Goal: Task Accomplishment & Management: Use online tool/utility

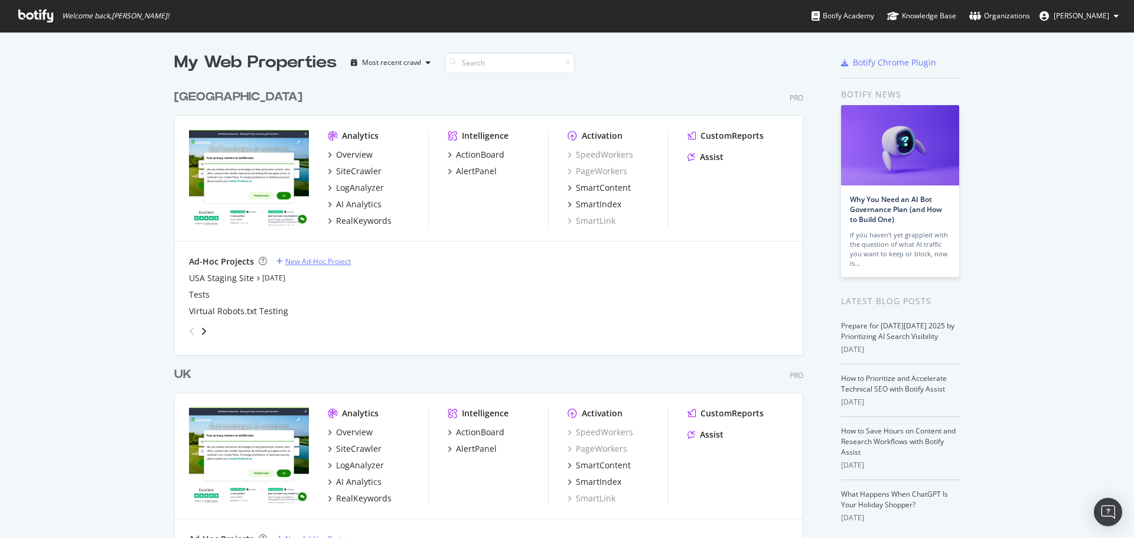
click at [302, 261] on div "New Ad-Hoc Project" at bounding box center [318, 261] width 66 height 10
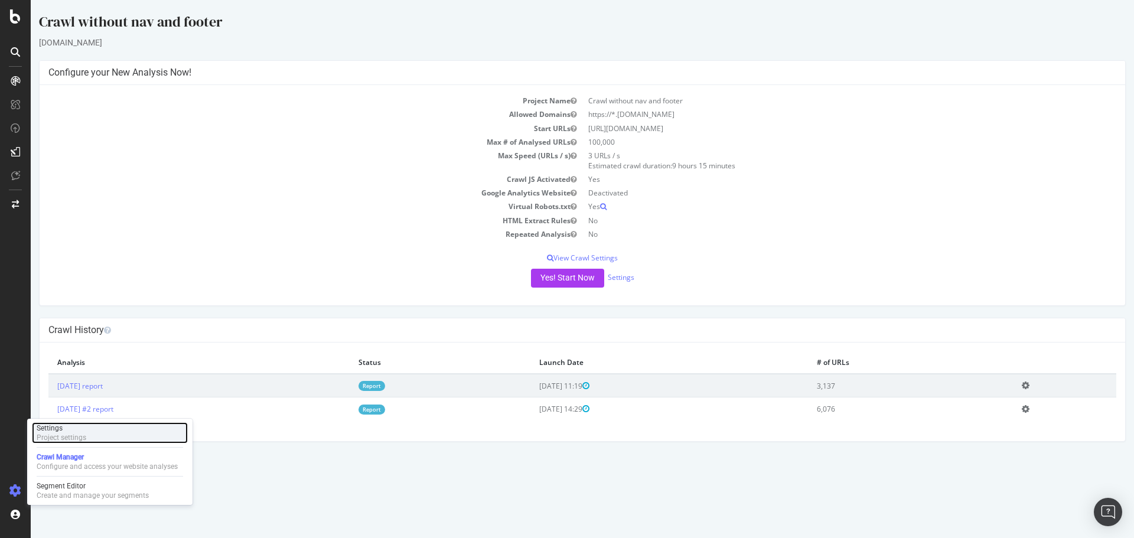
click at [85, 171] on div "Project settings" at bounding box center [62, 437] width 50 height 9
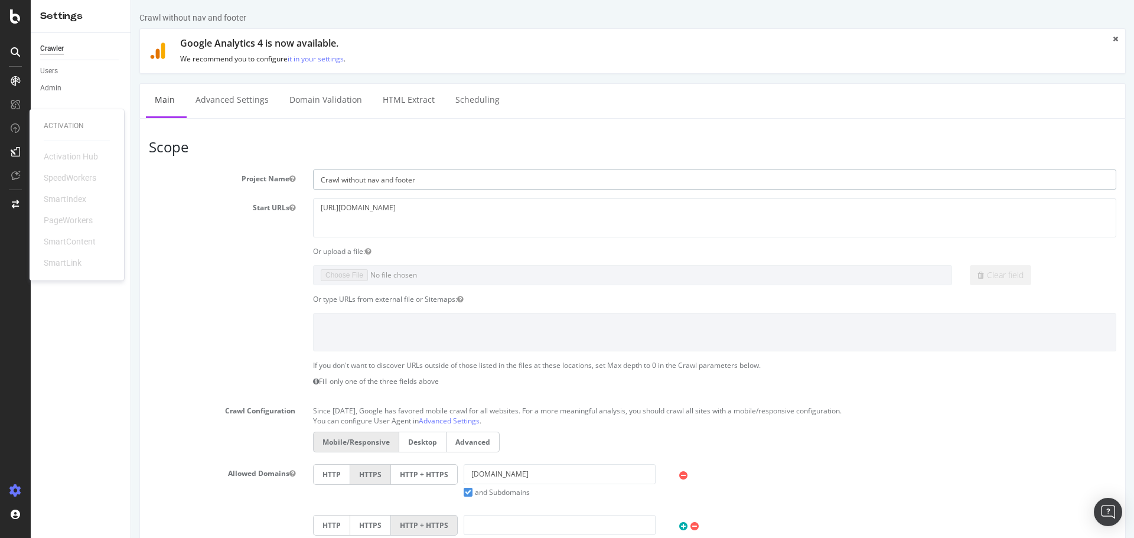
click at [386, 171] on input "Crawl without nav and footer" at bounding box center [714, 179] width 803 height 20
drag, startPoint x: 444, startPoint y: 208, endPoint x: 279, endPoint y: 207, distance: 164.8
click at [279, 171] on div "Start URLs https://www.golfbreaks.com/en-gb/" at bounding box center [632, 217] width 985 height 38
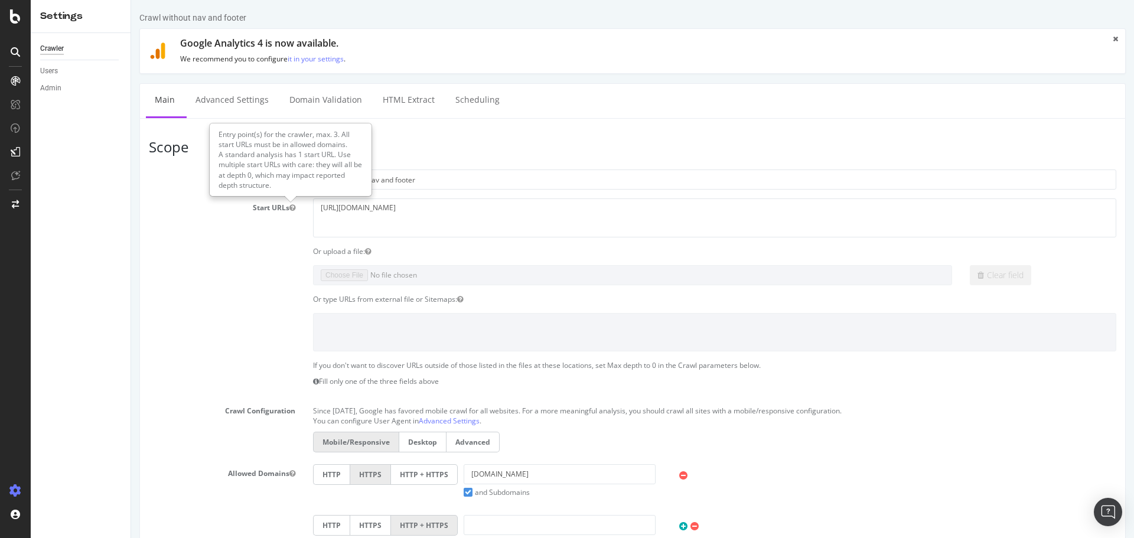
click at [142, 171] on div "Or type URLs from external file or Sitemaps:" at bounding box center [632, 299] width 985 height 10
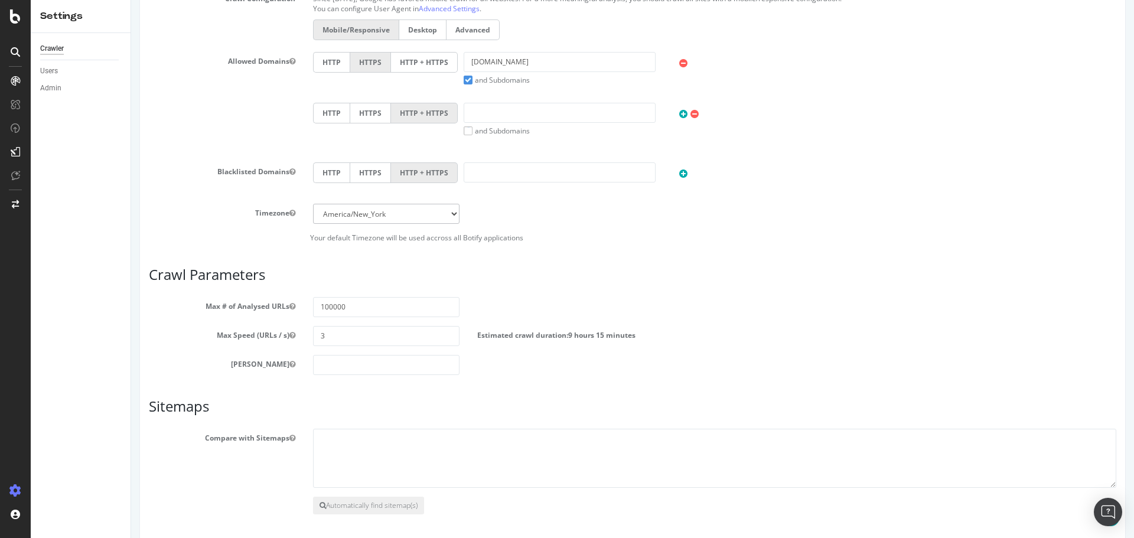
scroll to position [413, 0]
click at [332, 171] on input "100000" at bounding box center [386, 306] width 146 height 20
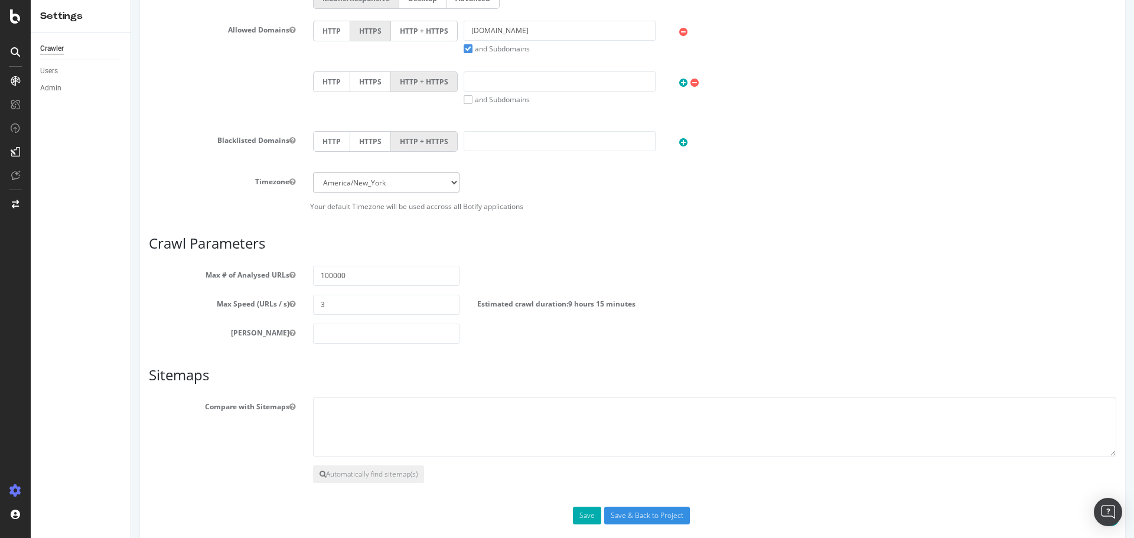
scroll to position [460, 0]
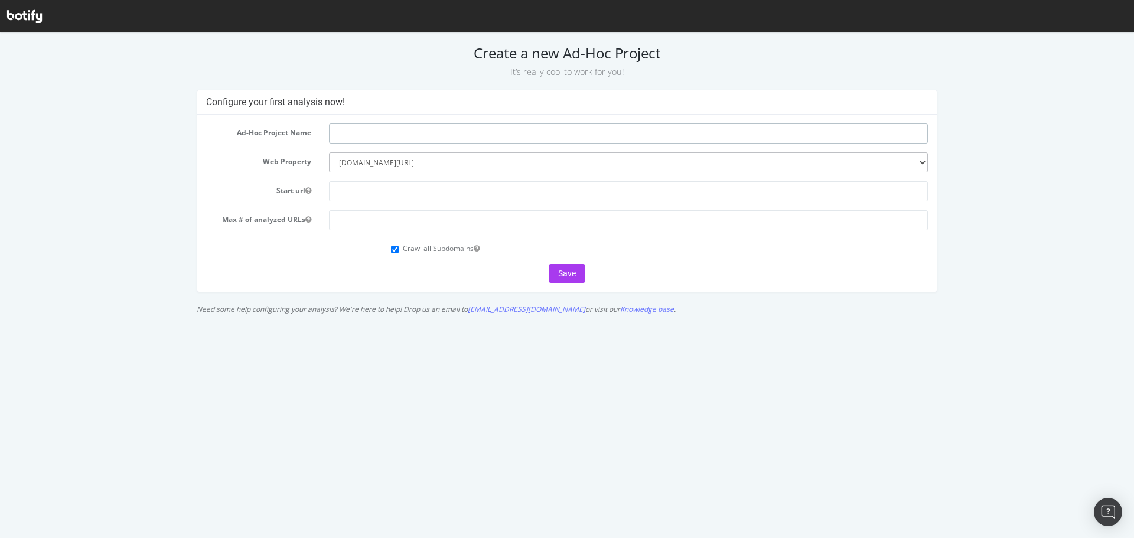
click at [428, 132] on input "text" at bounding box center [628, 133] width 599 height 20
click at [394, 129] on input "text" at bounding box center [628, 133] width 599 height 20
paste input "Crawl without nav and footer"
type input "Crawl without nav and footer"
click at [352, 185] on input "text" at bounding box center [628, 191] width 599 height 20
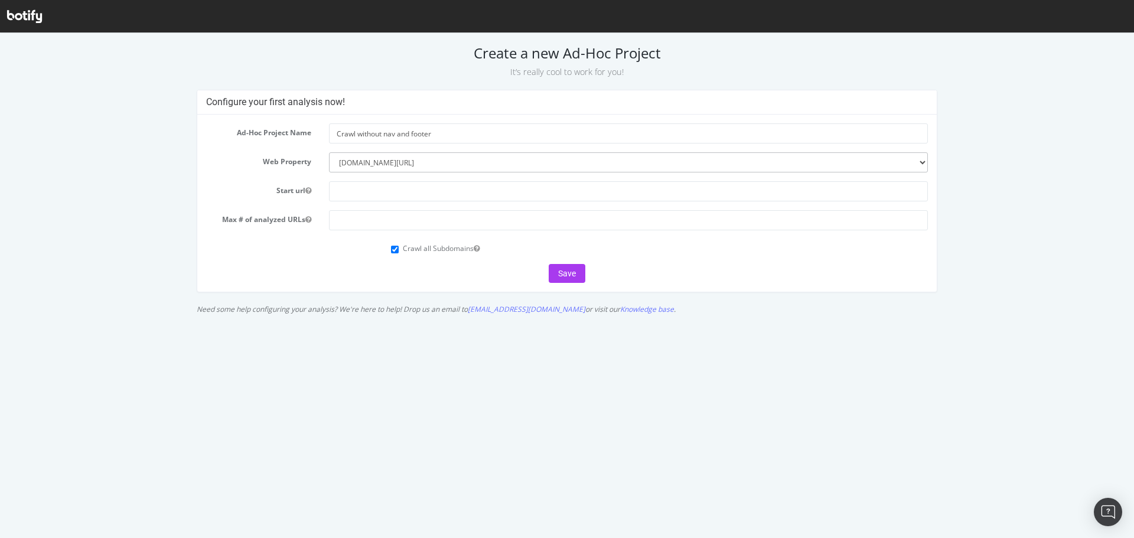
click at [322, 187] on div at bounding box center [628, 191] width 617 height 20
click at [355, 188] on input "text" at bounding box center [628, 191] width 599 height 20
paste input "https://www.golfbreaks.com/en-gb/"
click at [445, 192] on input "https://www.golfbreaks.com/en-gb/" at bounding box center [628, 191] width 599 height 20
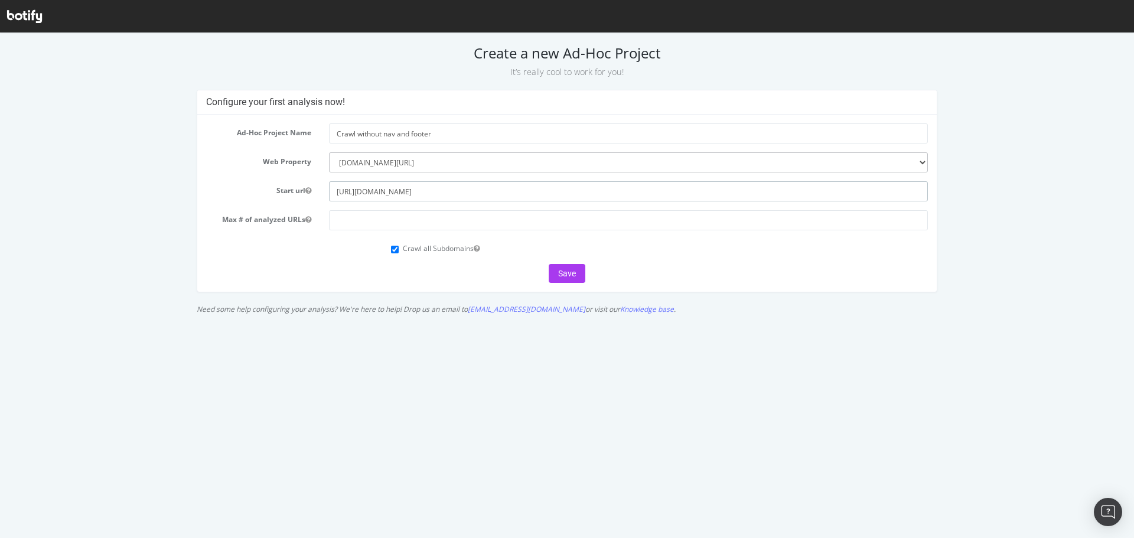
type input "https://www.golfbreaks.com/en-us/"
click at [283, 275] on div "Save" at bounding box center [567, 273] width 722 height 19
drag, startPoint x: 435, startPoint y: 223, endPoint x: 427, endPoint y: 222, distance: 8.3
click at [435, 223] on div "If your domain is domain.com or www.domain.com, all subdomains means *.domain.c…" at bounding box center [478, 205] width 161 height 61
click at [367, 219] on input "number" at bounding box center [628, 220] width 599 height 20
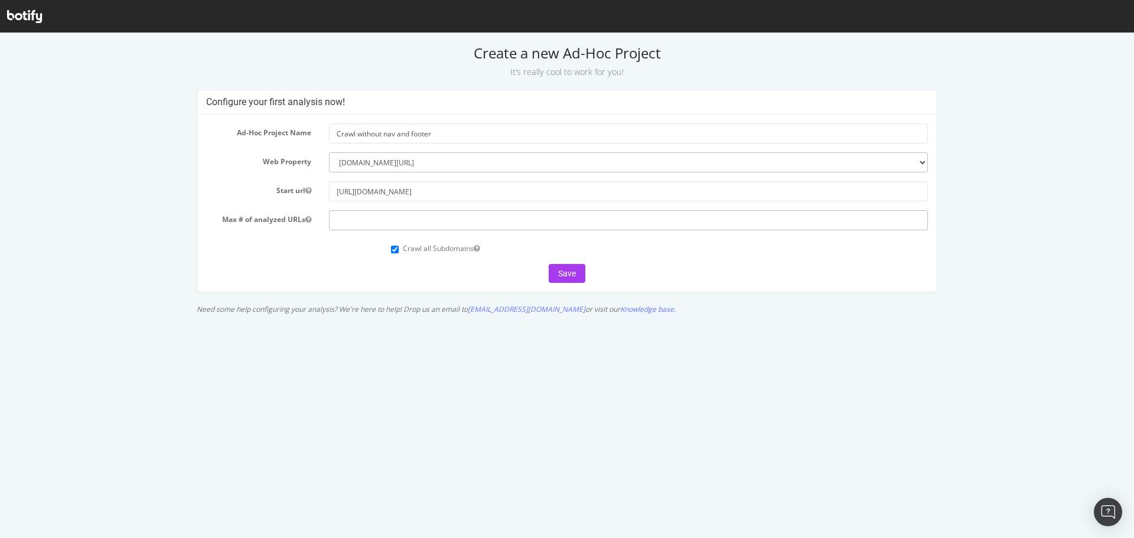
paste input "100000"
type input "100000"
click at [560, 275] on button "Save" at bounding box center [567, 273] width 37 height 19
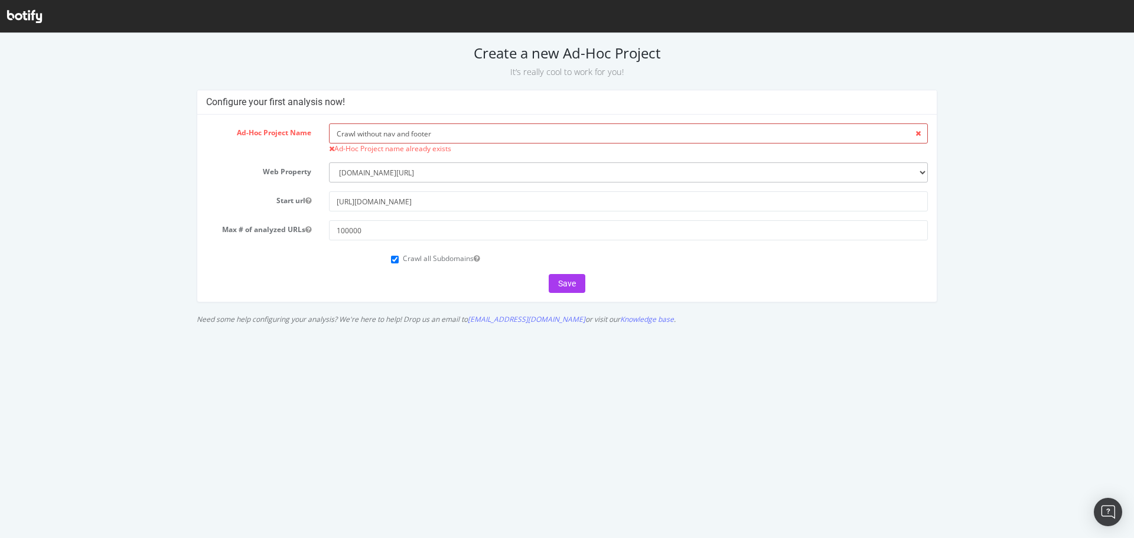
click at [396, 132] on input "Crawl without nav and footer" at bounding box center [628, 133] width 599 height 20
click at [440, 131] on input "Crawl without nav and footer" at bounding box center [628, 133] width 599 height 20
type input "Crawl without nav and footer (GB INC)"
click at [569, 282] on button "Save" at bounding box center [567, 283] width 37 height 19
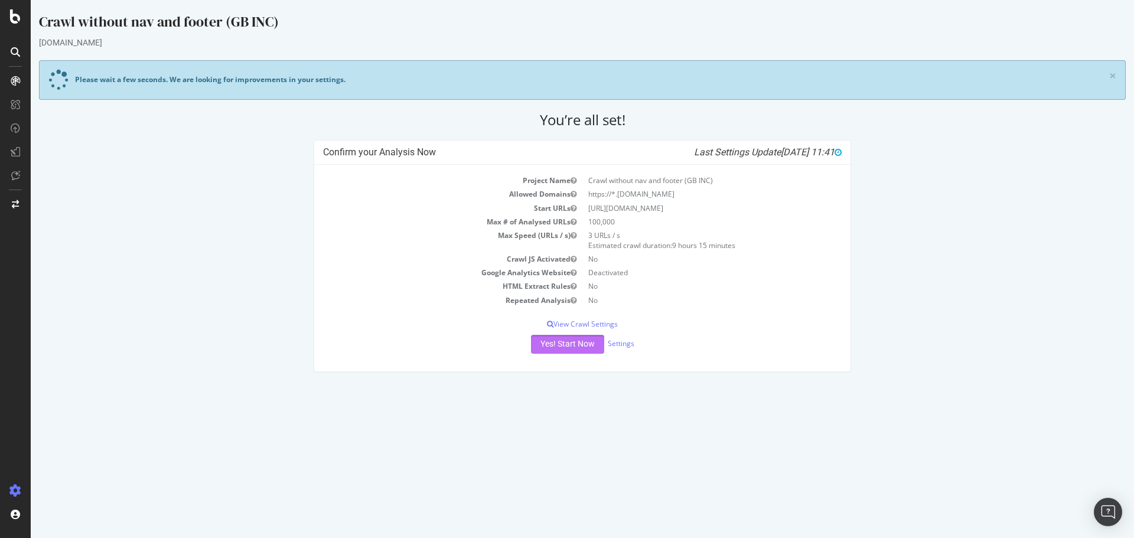
click at [550, 345] on button "Yes! Start Now" at bounding box center [567, 344] width 73 height 19
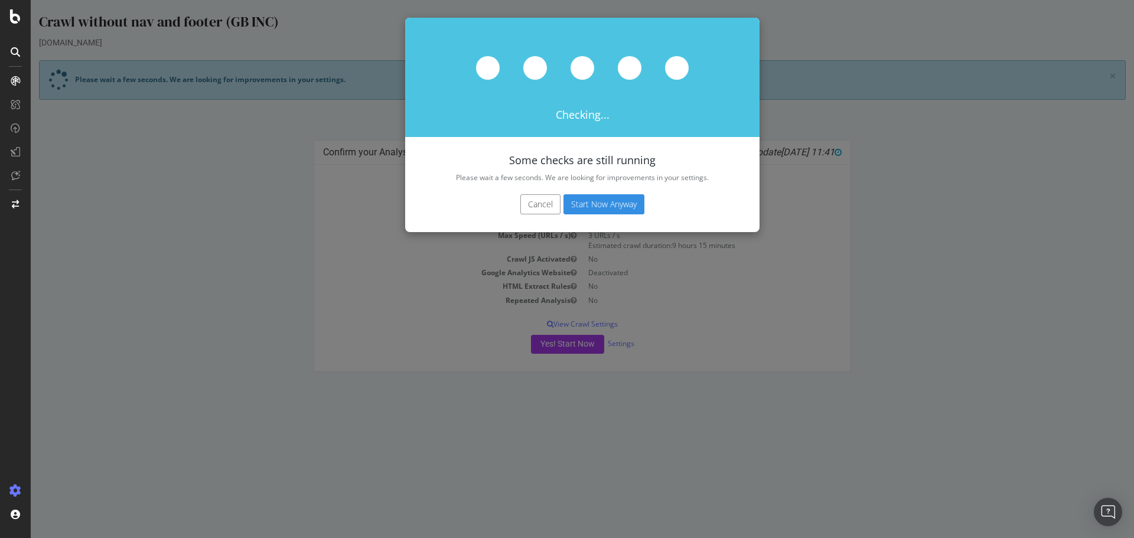
click at [522, 213] on button "Cancel" at bounding box center [540, 204] width 40 height 20
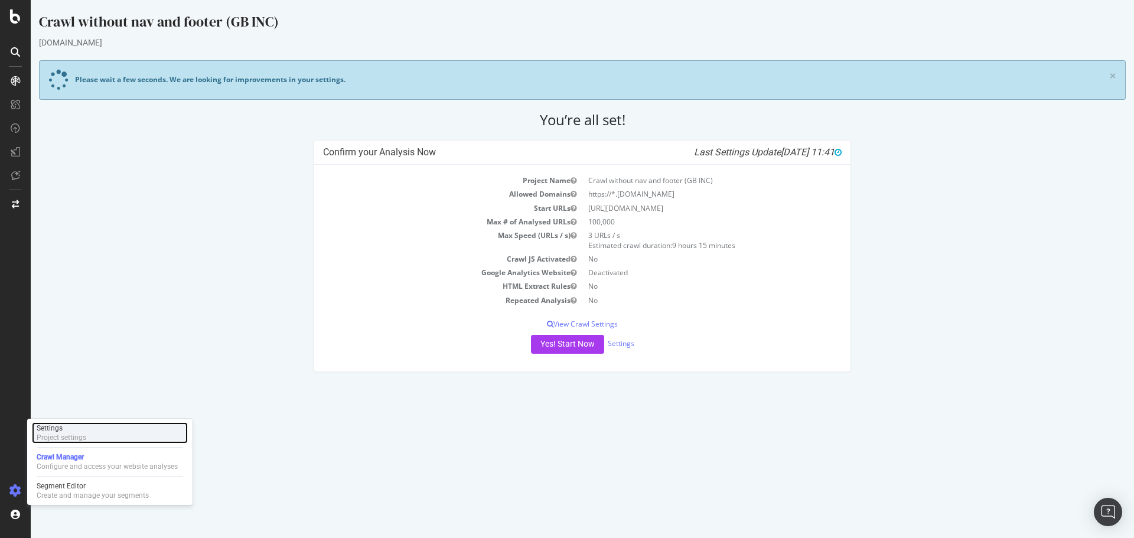
click at [76, 441] on div "Project settings" at bounding box center [62, 437] width 50 height 9
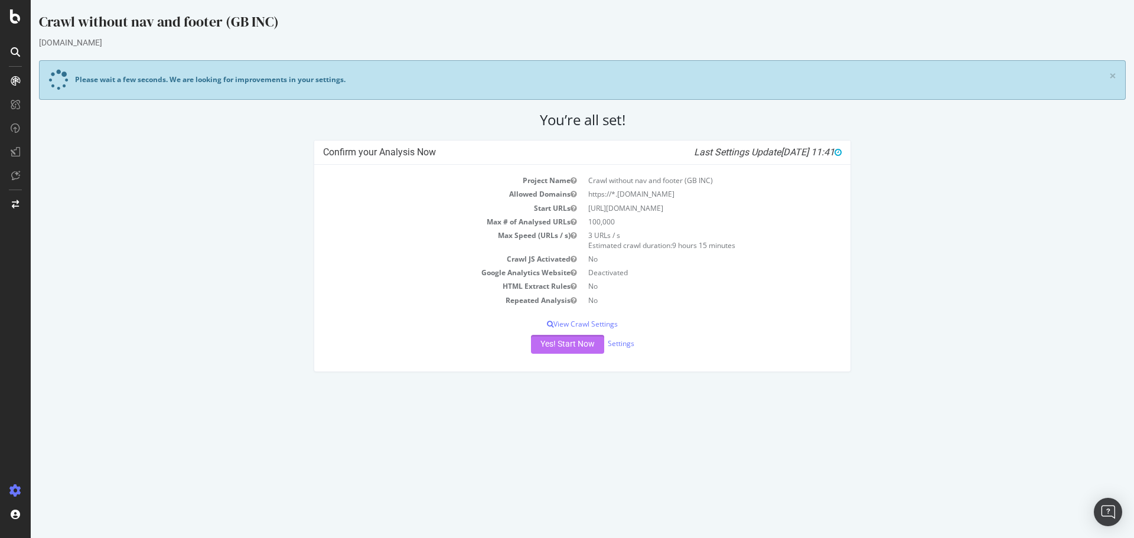
click at [549, 350] on button "Yes! Start Now" at bounding box center [567, 344] width 73 height 19
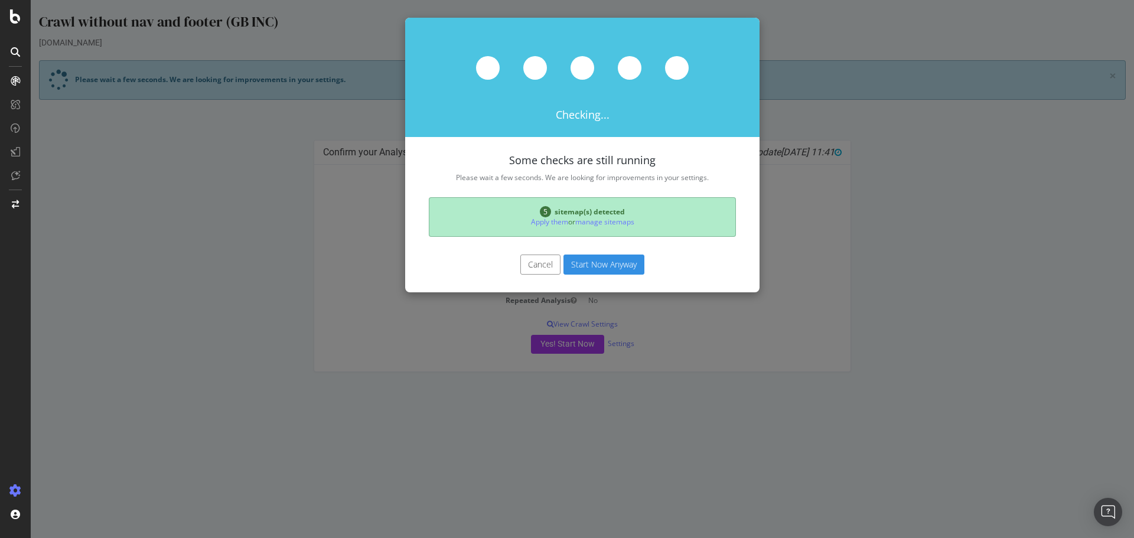
click at [612, 257] on button "Start Now Anyway" at bounding box center [603, 265] width 81 height 20
